Goal: Task Accomplishment & Management: Use online tool/utility

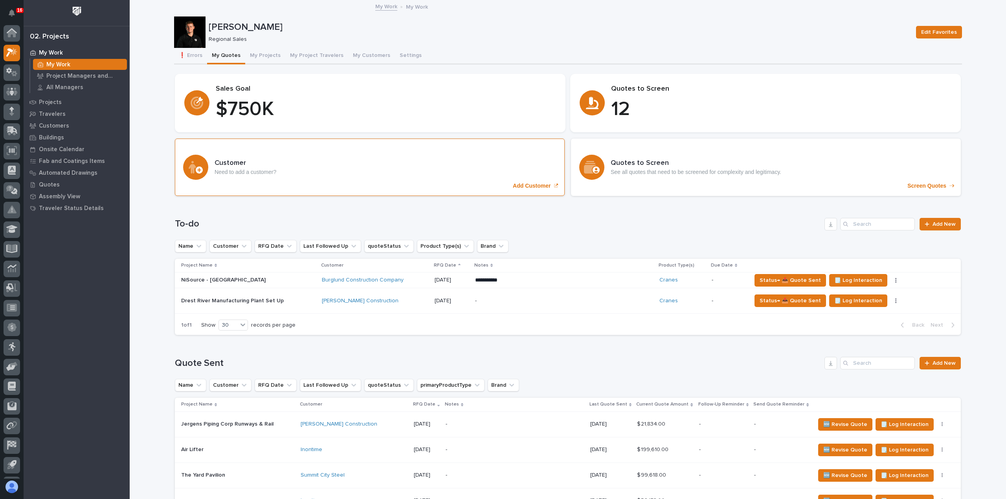
scroll to position [17, 0]
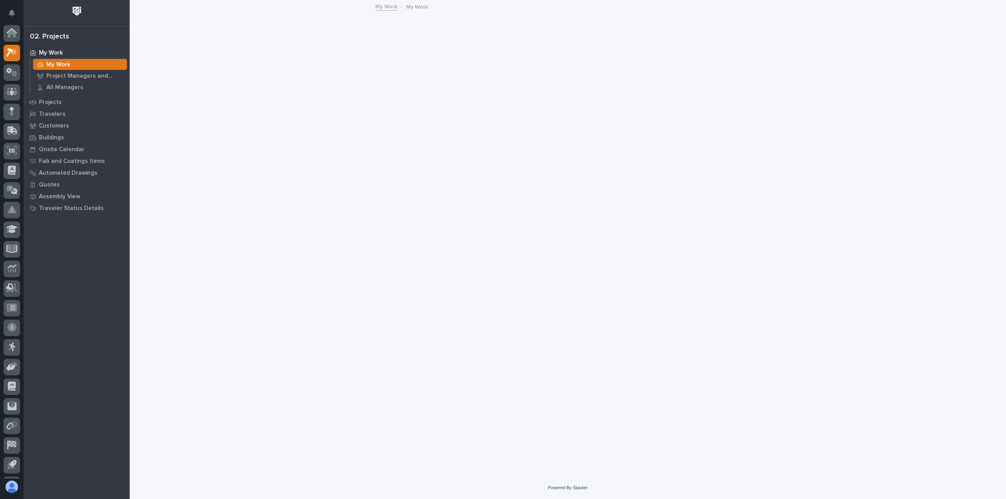
scroll to position [17, 0]
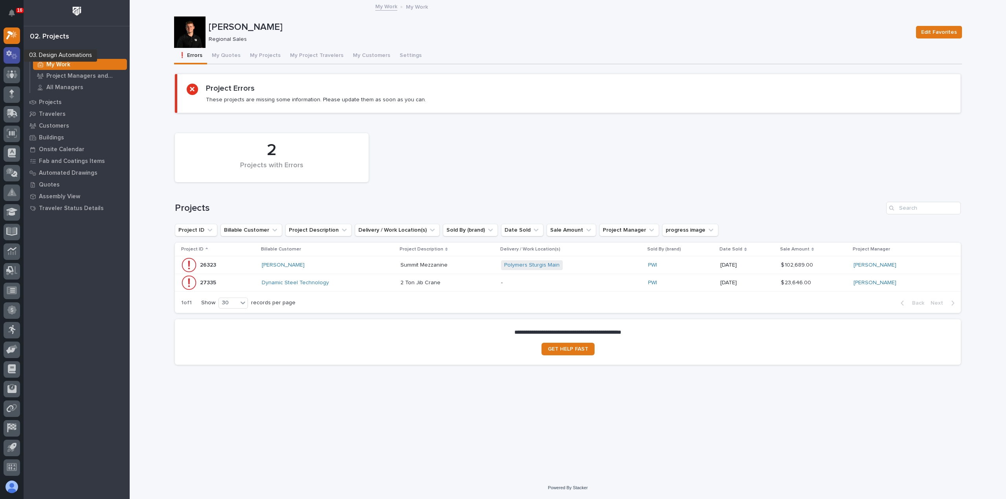
click at [13, 55] on icon at bounding box center [14, 57] width 6 height 6
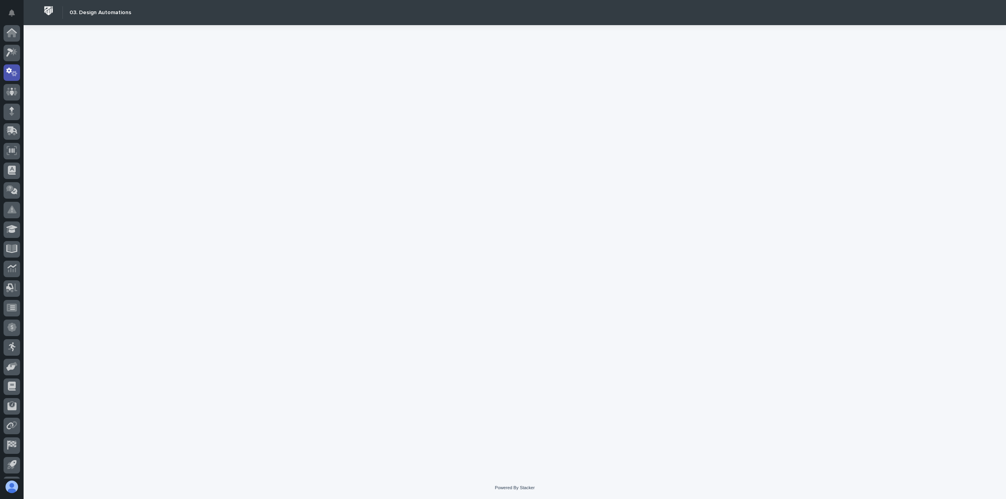
scroll to position [17, 0]
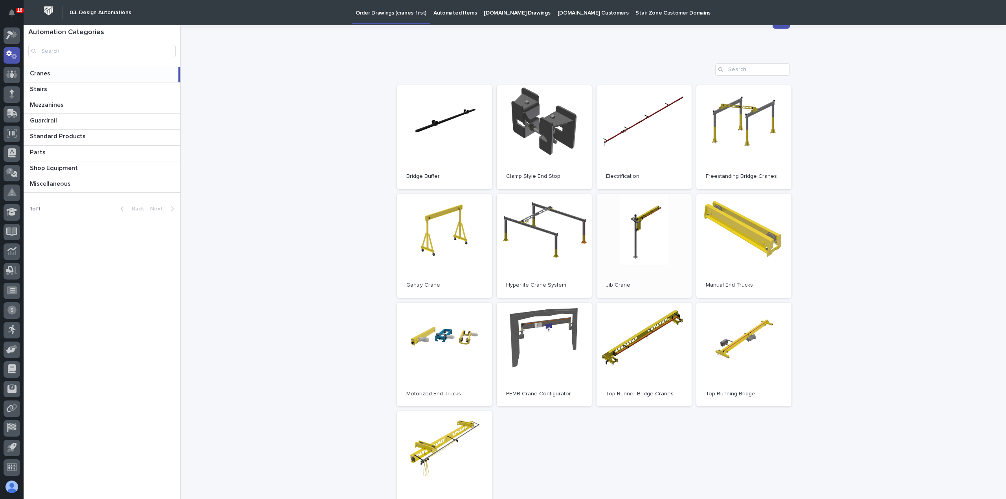
scroll to position [79, 0]
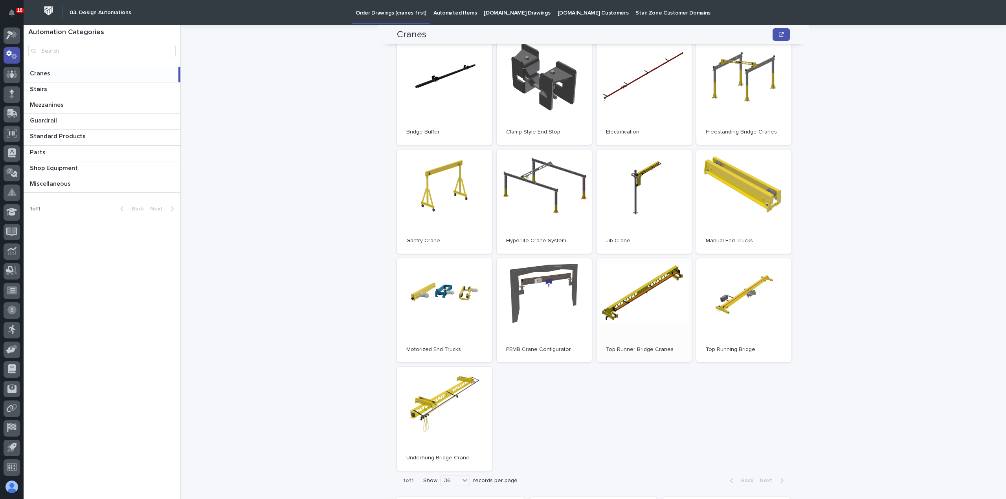
click at [645, 314] on link "Open" at bounding box center [644, 311] width 95 height 104
click at [746, 297] on link "Open" at bounding box center [743, 311] width 95 height 104
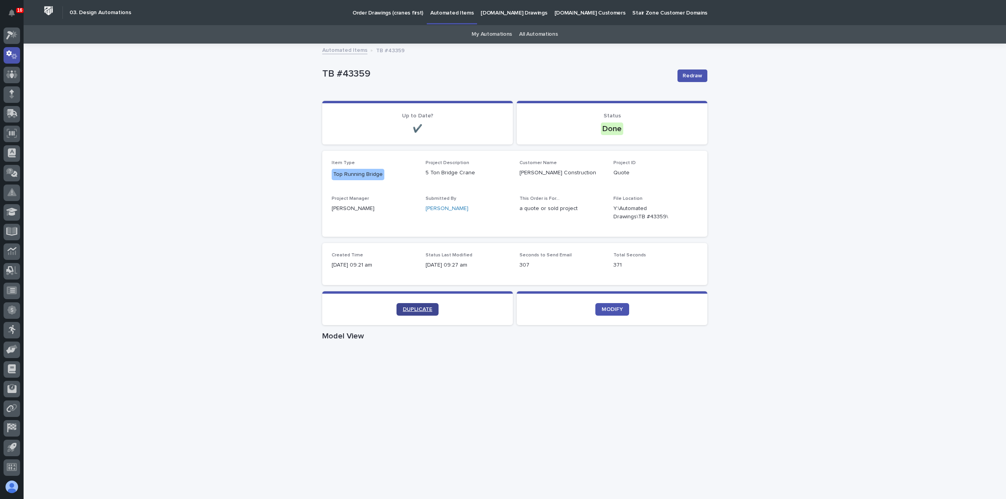
click at [409, 311] on span "DUPLICATE" at bounding box center [417, 310] width 29 height 6
click at [410, 307] on span "DUPLICATE" at bounding box center [417, 310] width 29 height 6
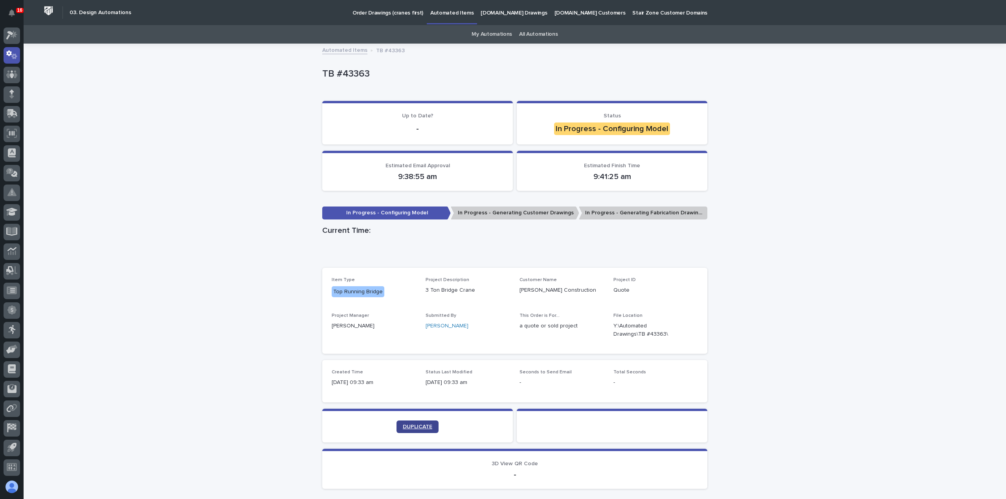
click at [417, 424] on link "DUPLICATE" at bounding box center [418, 427] width 42 height 13
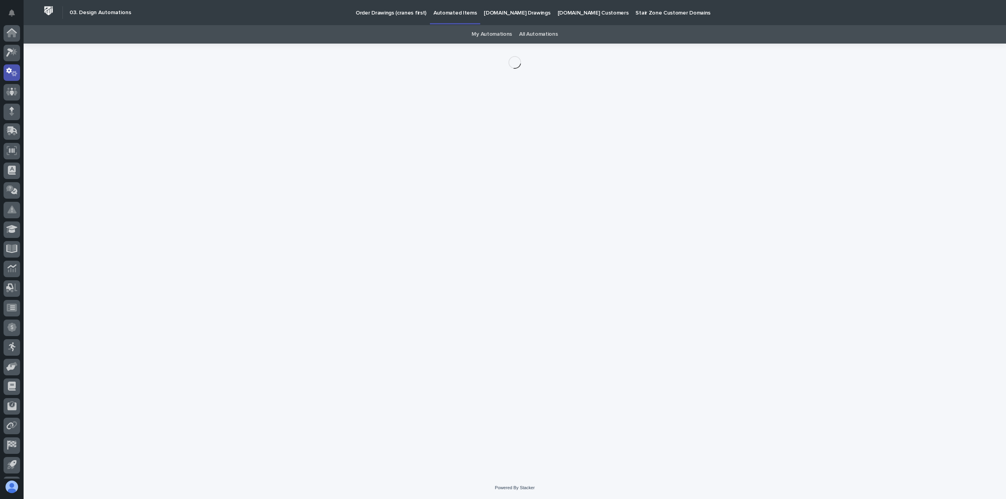
scroll to position [17, 0]
